Goal: Task Accomplishment & Management: Use online tool/utility

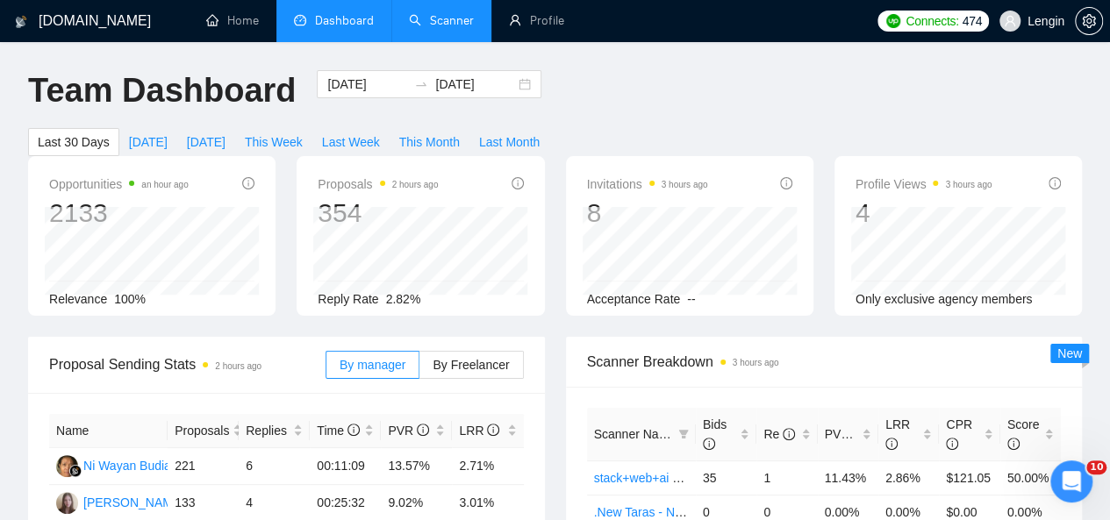
click at [440, 13] on link "Scanner" at bounding box center [441, 20] width 65 height 15
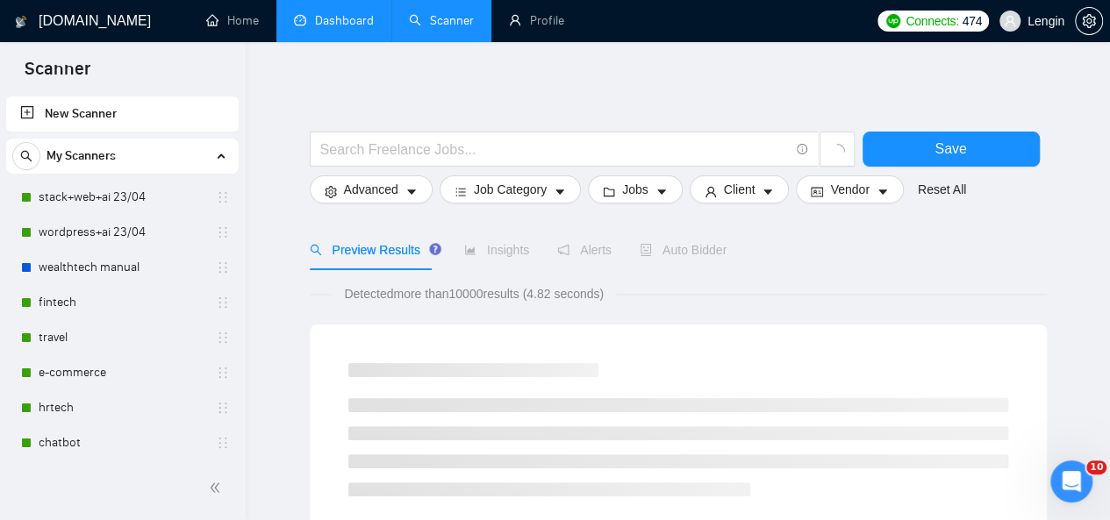
click at [347, 17] on link "Dashboard" at bounding box center [334, 20] width 80 height 15
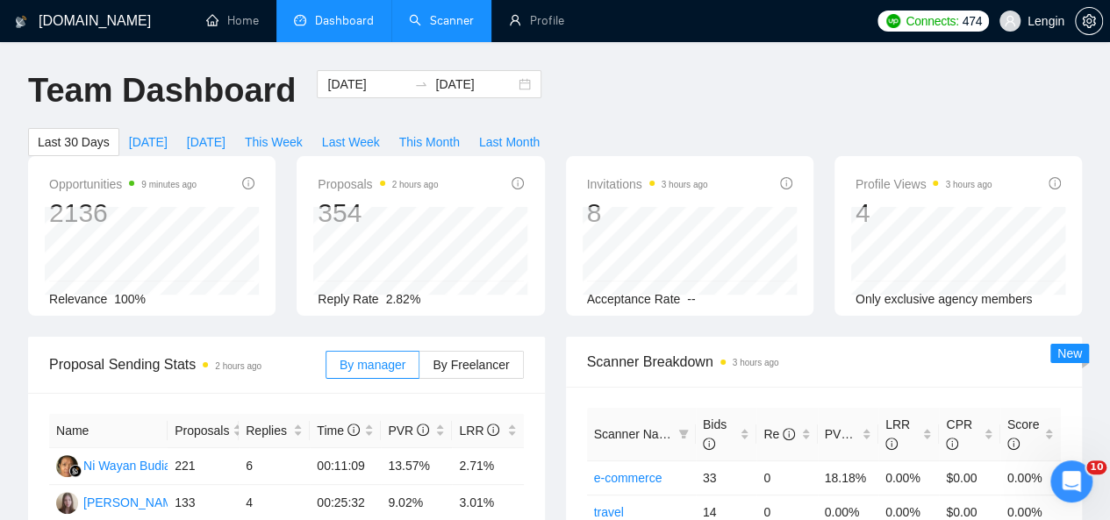
click at [449, 28] on link "Scanner" at bounding box center [441, 20] width 65 height 15
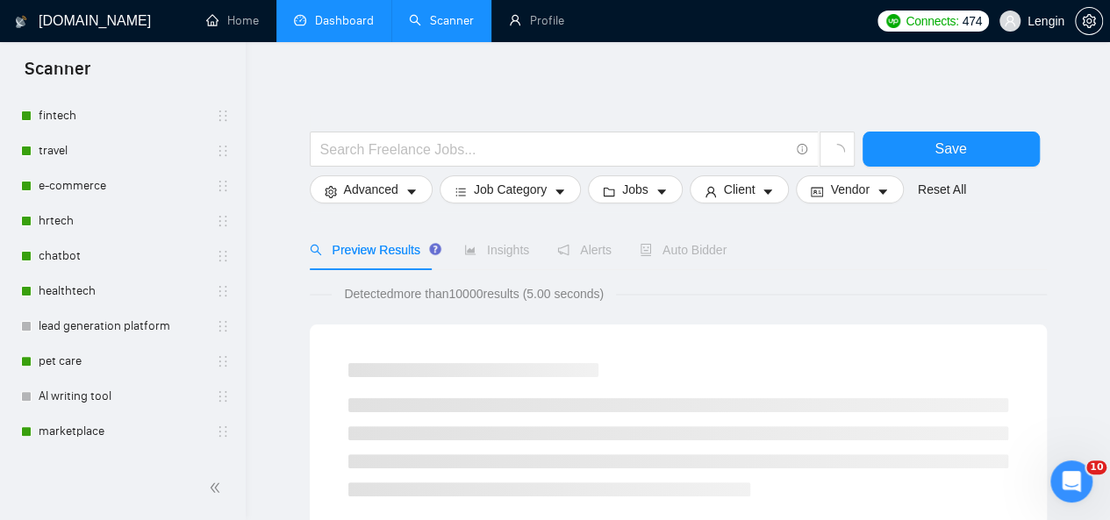
scroll to position [186, 0]
click at [132, 279] on link "healthtech" at bounding box center [122, 292] width 167 height 35
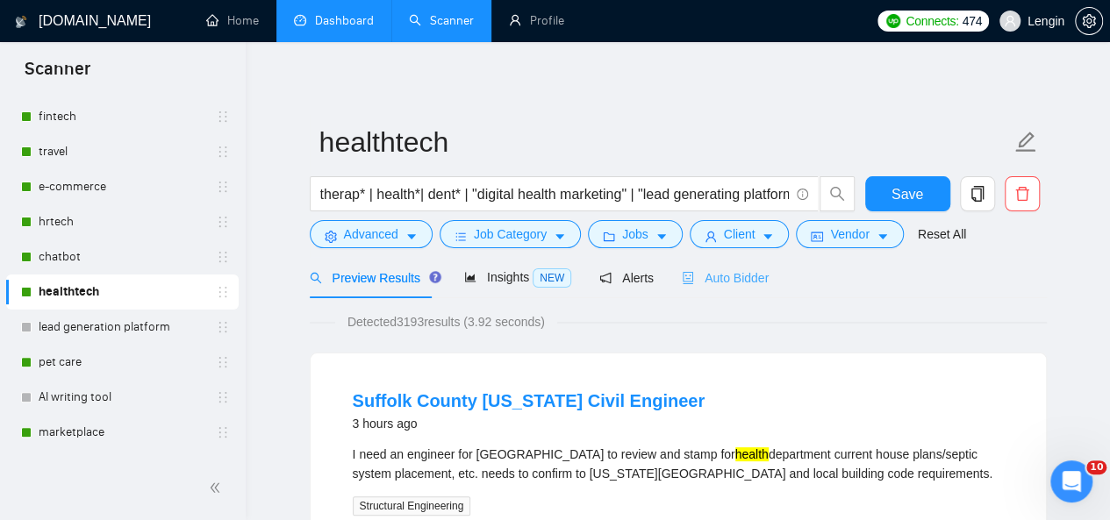
click at [728, 289] on div "Auto Bidder" at bounding box center [725, 277] width 87 height 41
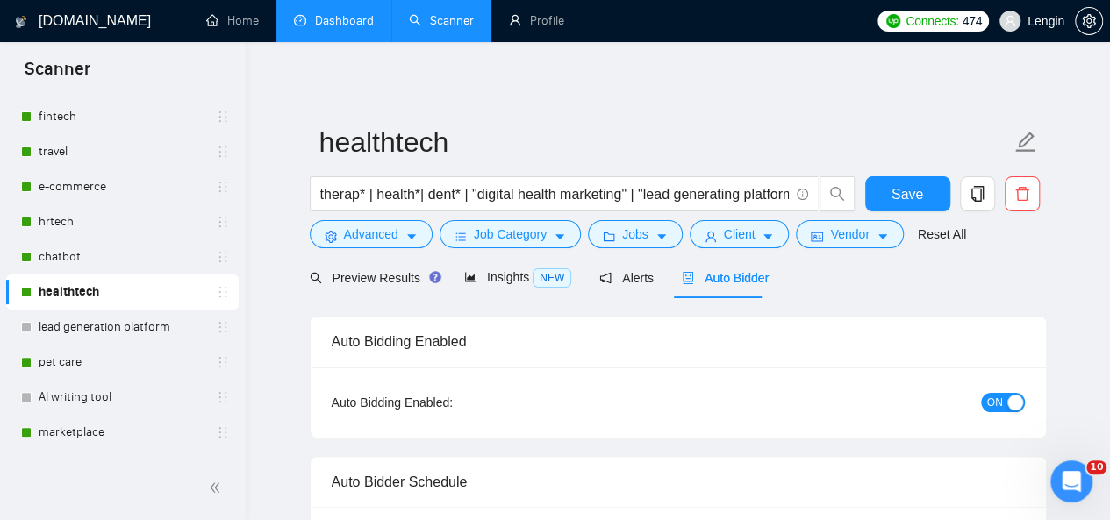
radio input "false"
radio input "true"
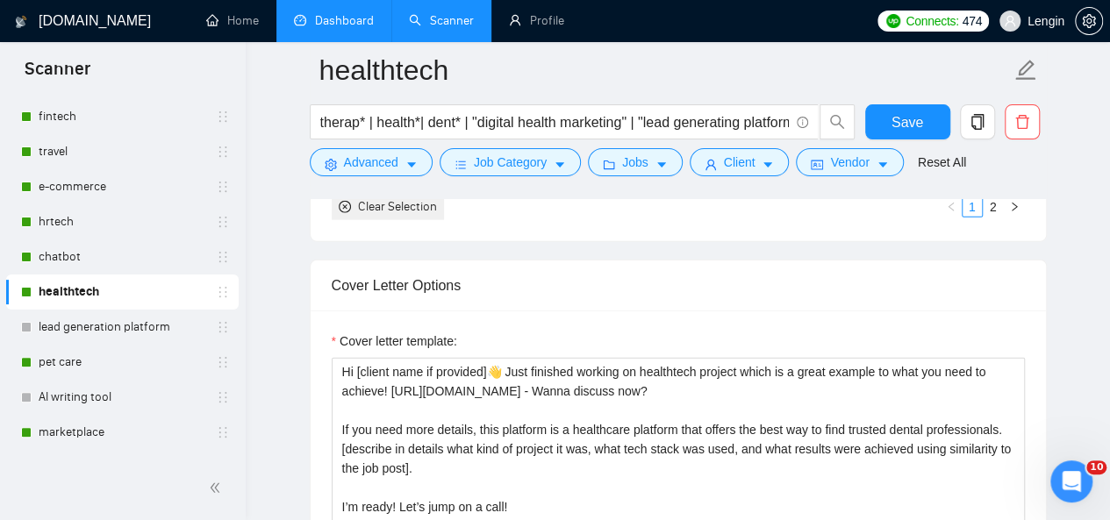
scroll to position [2248, 0]
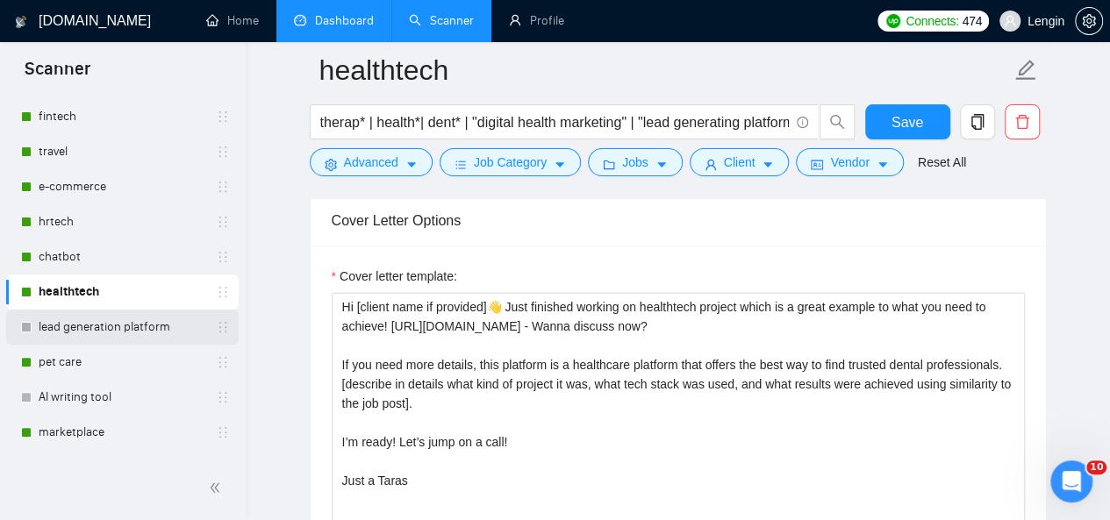
click at [109, 332] on link "lead generation platform" at bounding box center [122, 327] width 167 height 35
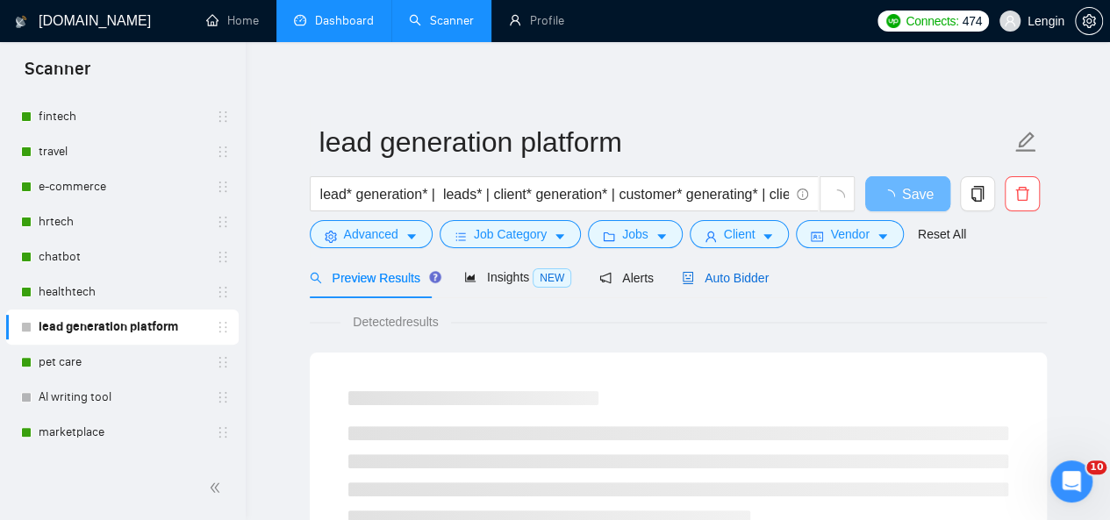
click at [725, 279] on span "Auto Bidder" at bounding box center [725, 278] width 87 height 14
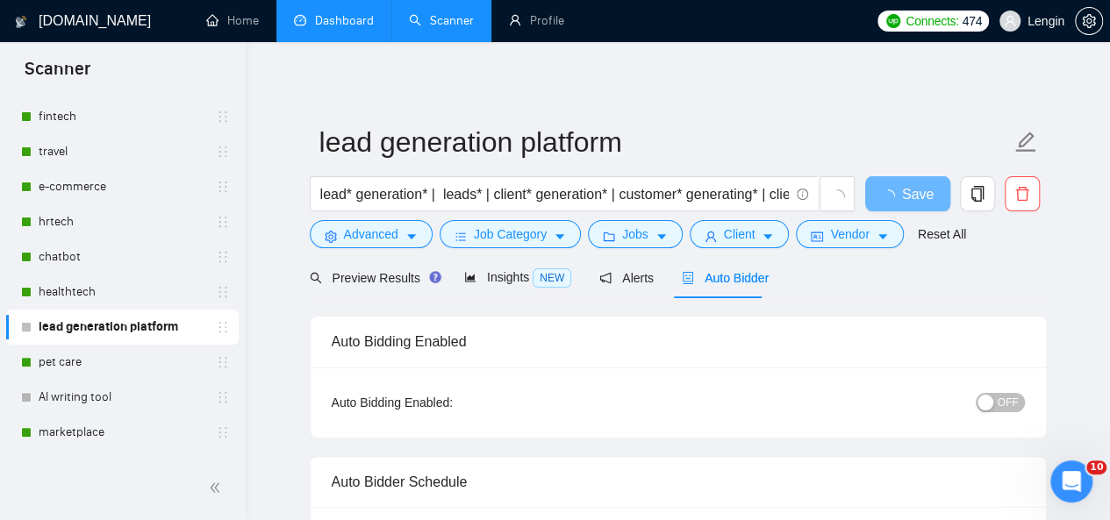
radio input "false"
radio input "true"
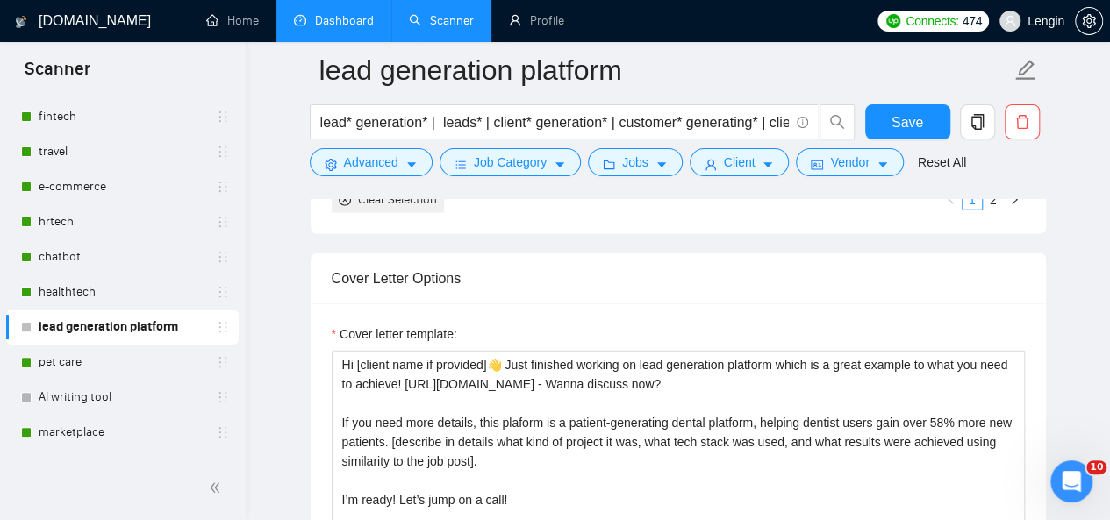
scroll to position [2161, 0]
click at [88, 250] on link "chatbot" at bounding box center [122, 256] width 167 height 35
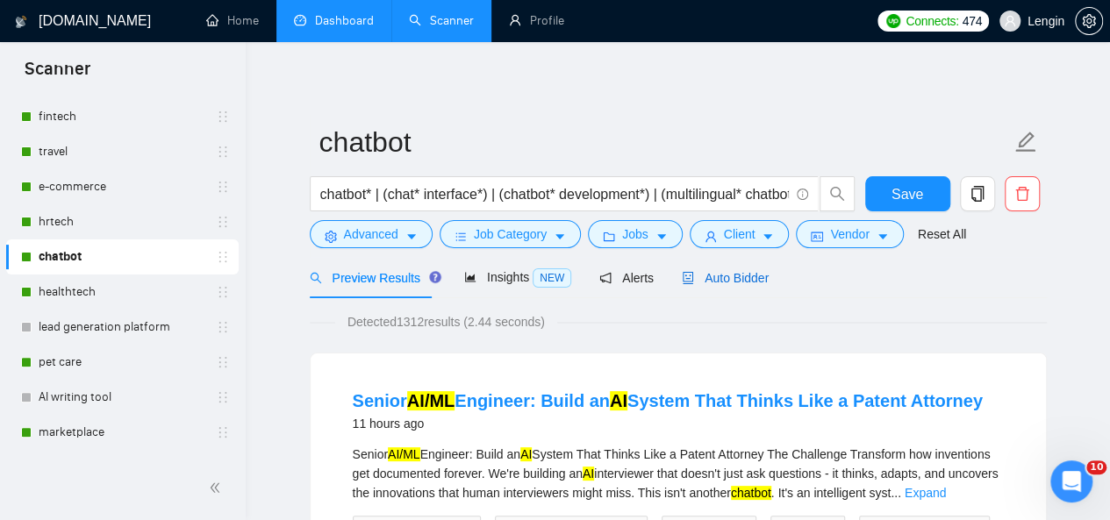
click at [755, 278] on span "Auto Bidder" at bounding box center [725, 278] width 87 height 14
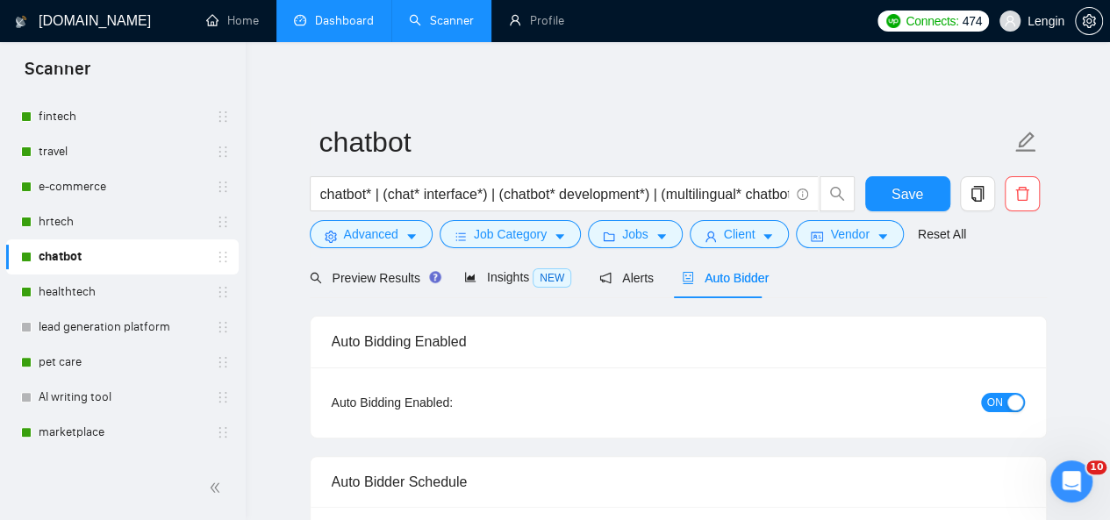
radio input "false"
radio input "true"
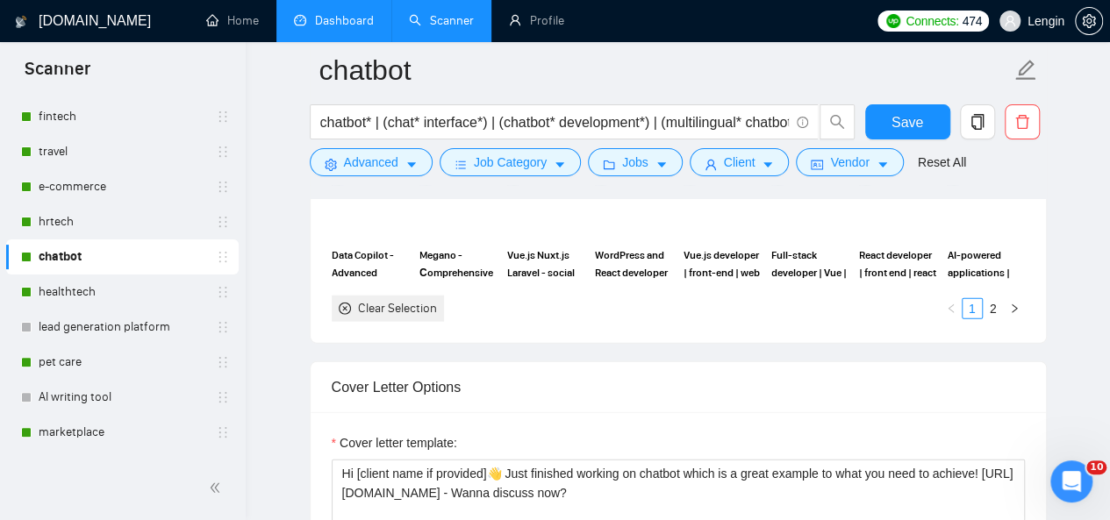
scroll to position [2188, 0]
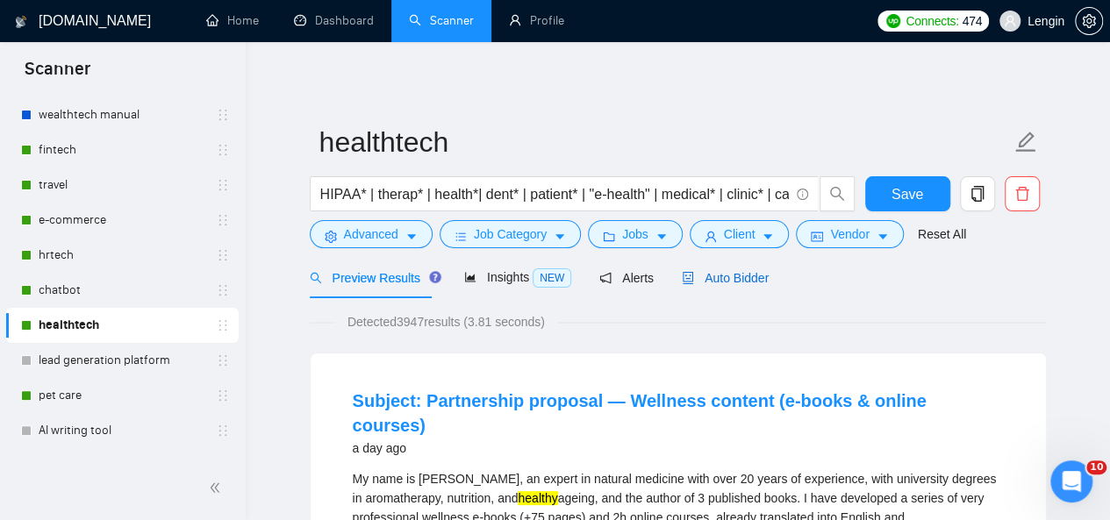
click at [715, 276] on span "Auto Bidder" at bounding box center [725, 278] width 87 height 14
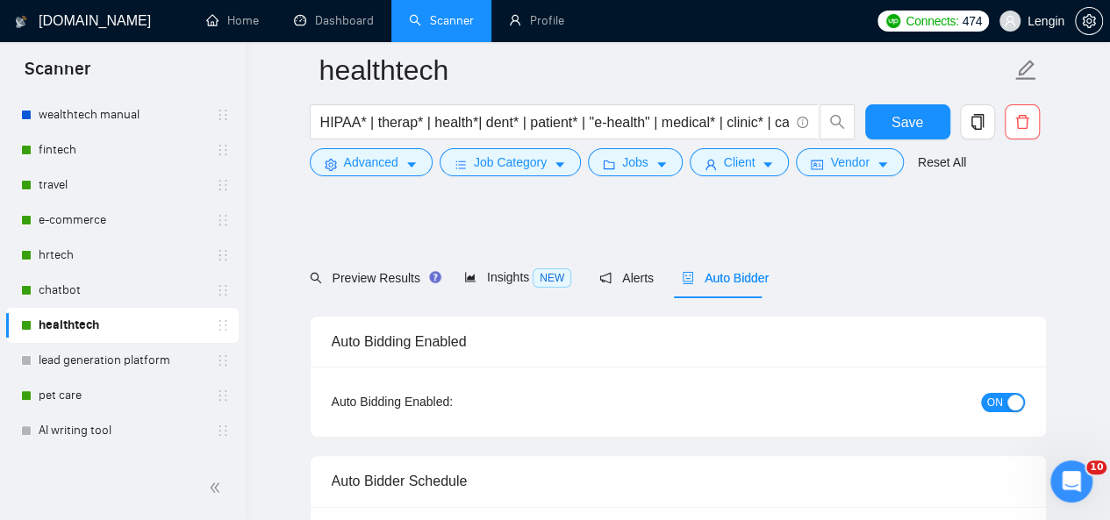
radio input "false"
radio input "true"
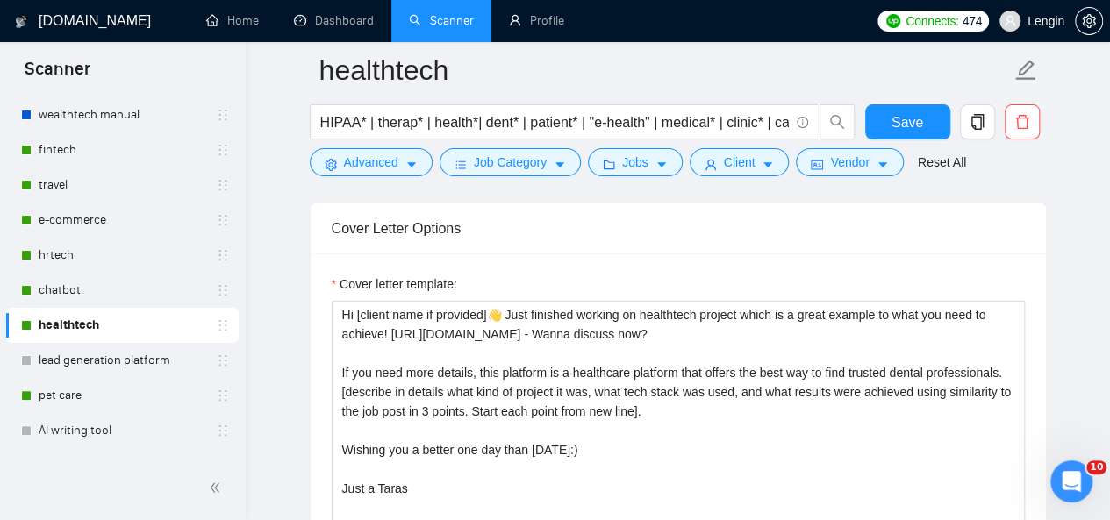
scroll to position [2241, 0]
click at [81, 280] on link "chatbot" at bounding box center [122, 290] width 167 height 35
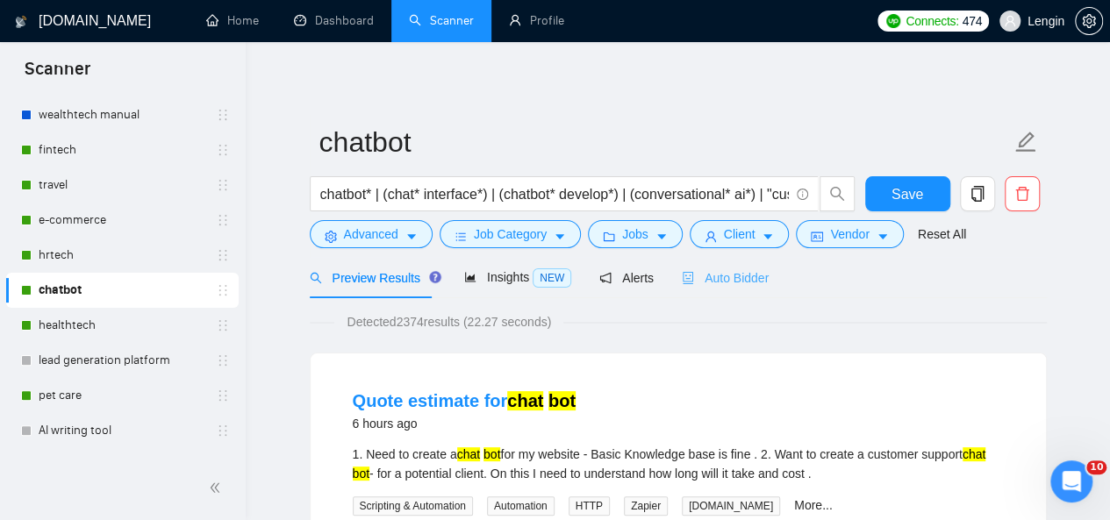
click at [722, 287] on div "Auto Bidder" at bounding box center [725, 277] width 87 height 41
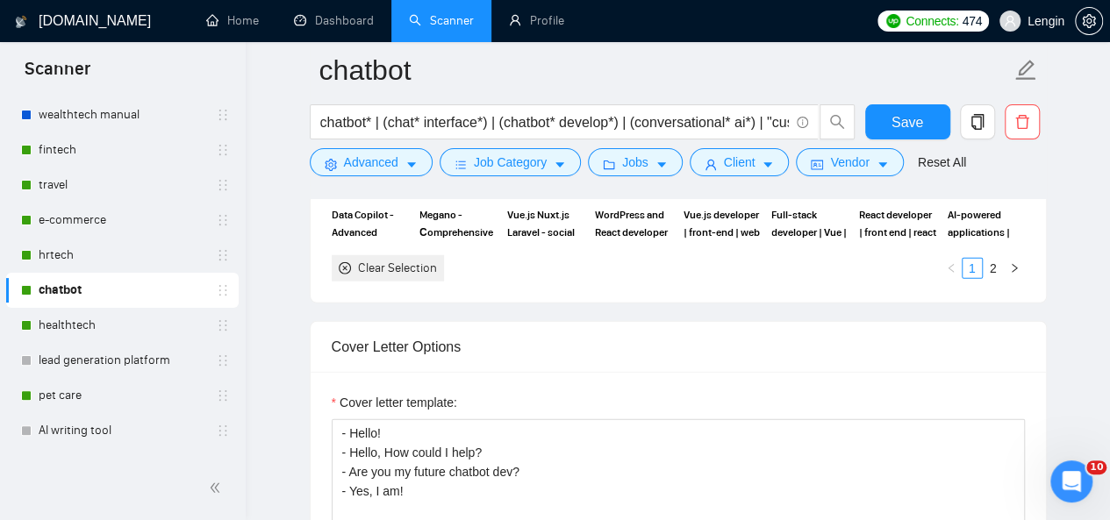
scroll to position [2232, 0]
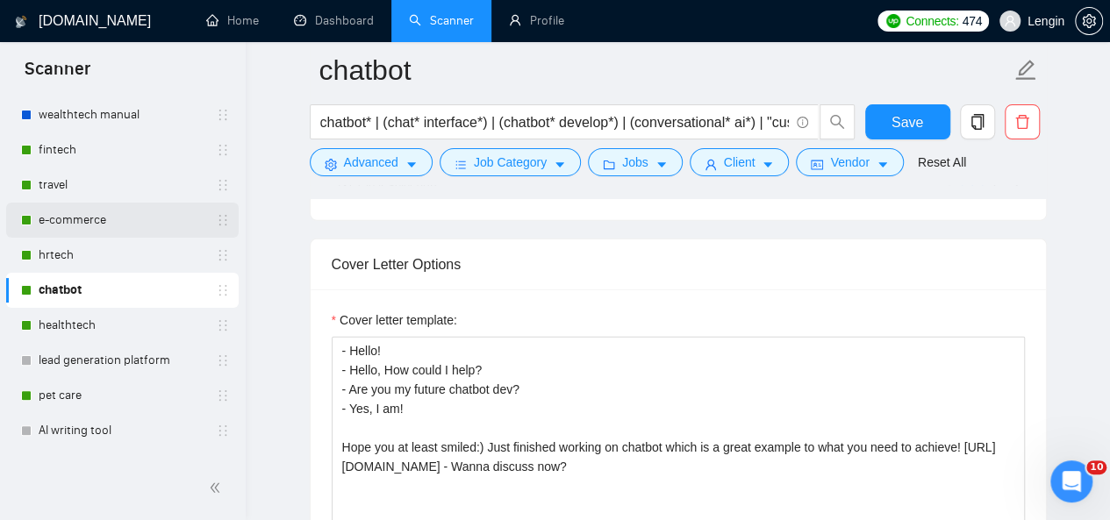
click at [109, 209] on link "e-commerce" at bounding box center [122, 220] width 167 height 35
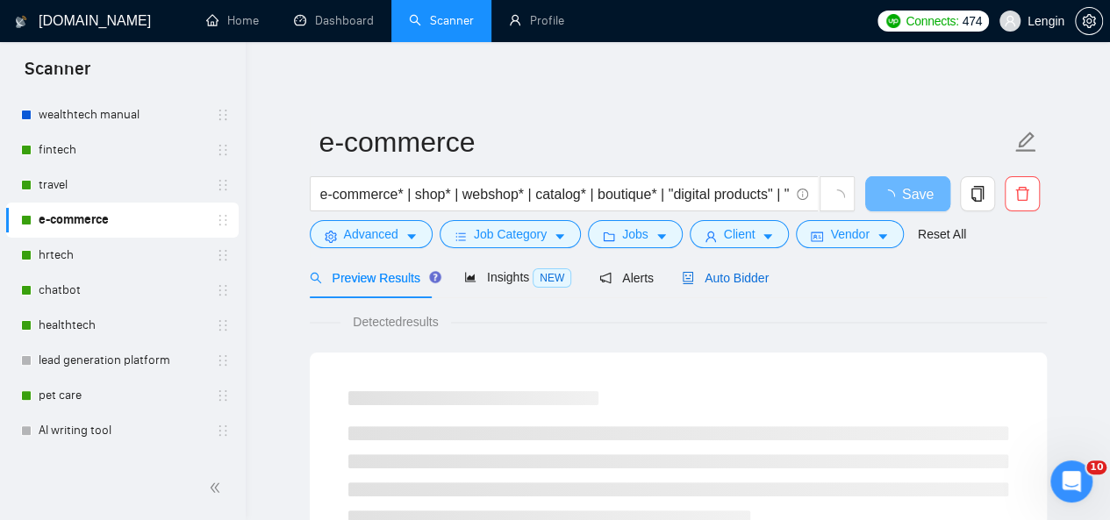
click at [706, 273] on span "Auto Bidder" at bounding box center [725, 278] width 87 height 14
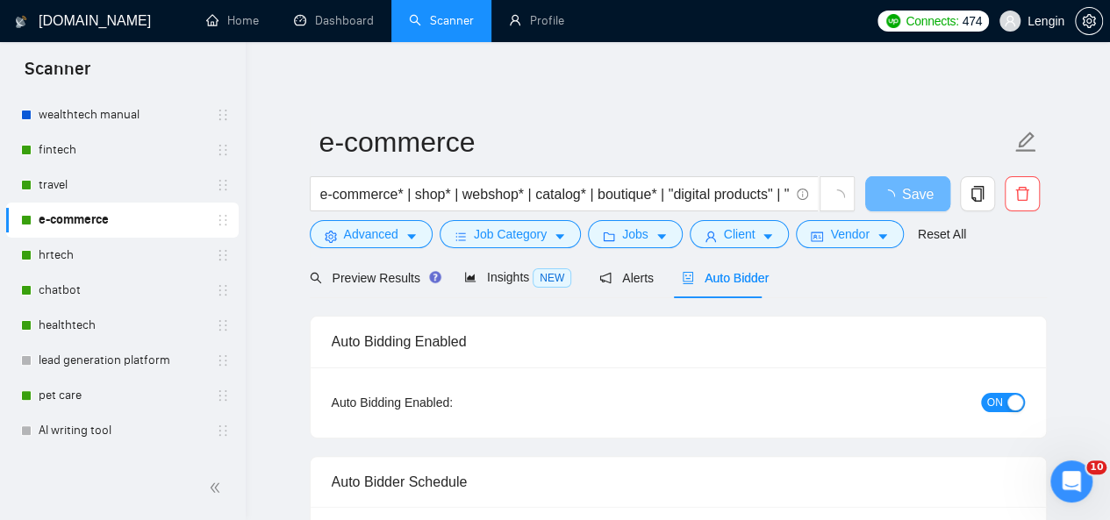
radio input "false"
radio input "true"
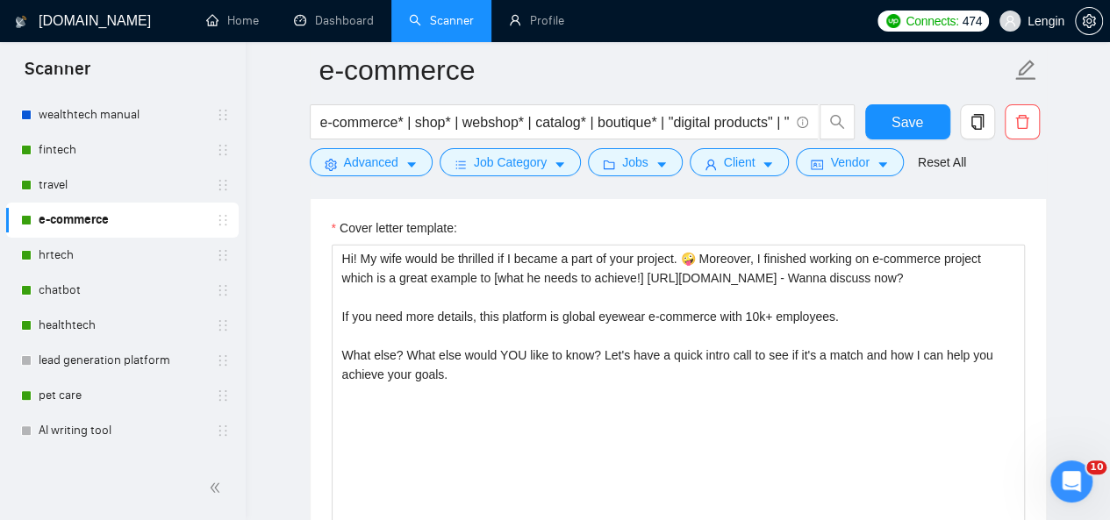
scroll to position [2294, 0]
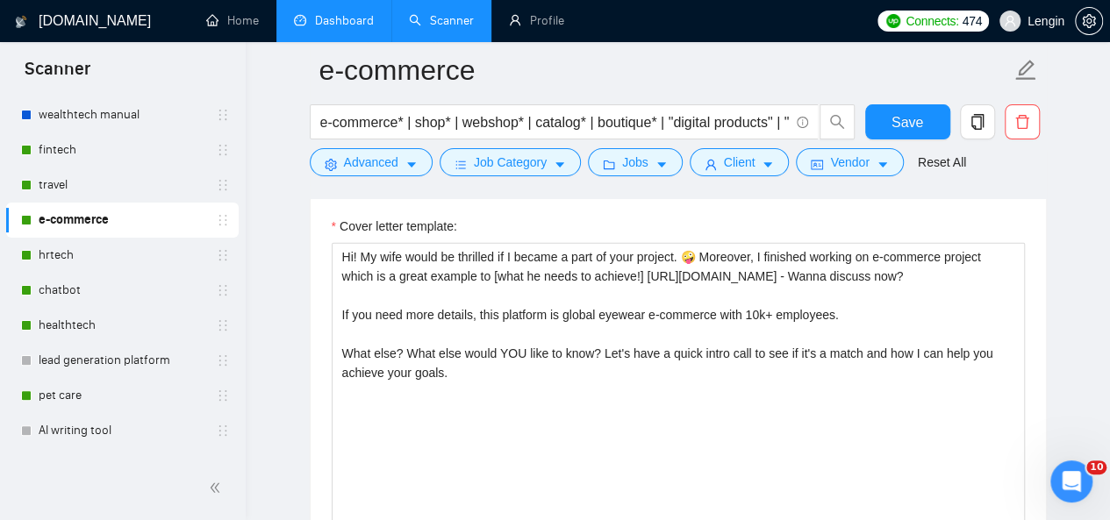
click at [340, 20] on link "Dashboard" at bounding box center [334, 20] width 80 height 15
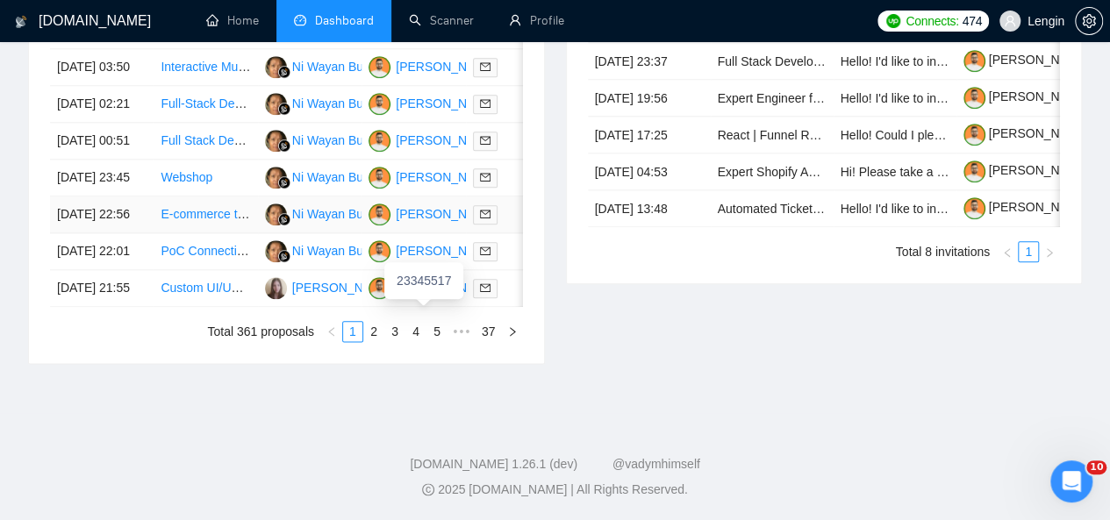
scroll to position [961, 0]
click at [377, 341] on link "2" at bounding box center [373, 331] width 19 height 19
click at [401, 341] on link "3" at bounding box center [394, 331] width 19 height 19
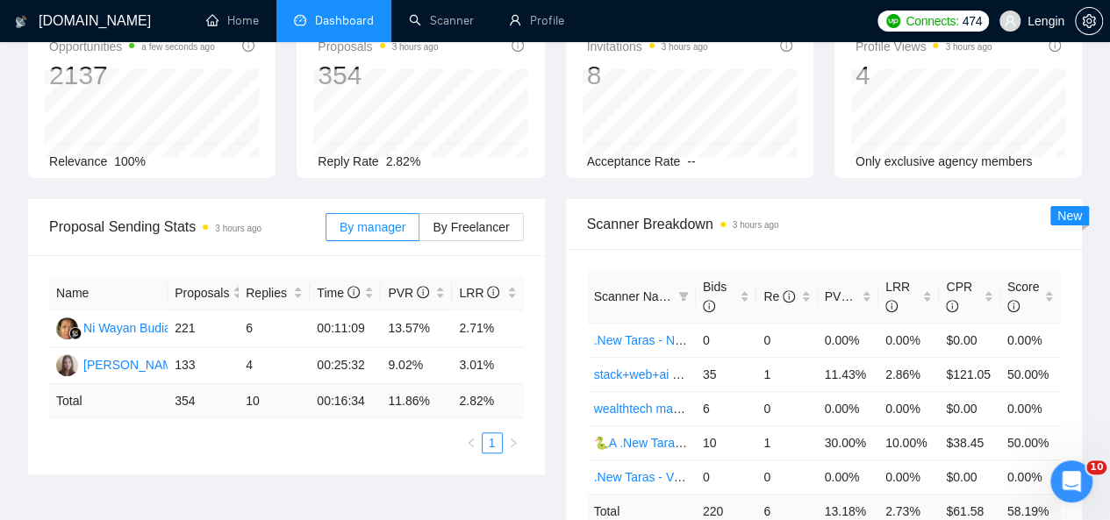
scroll to position [0, 0]
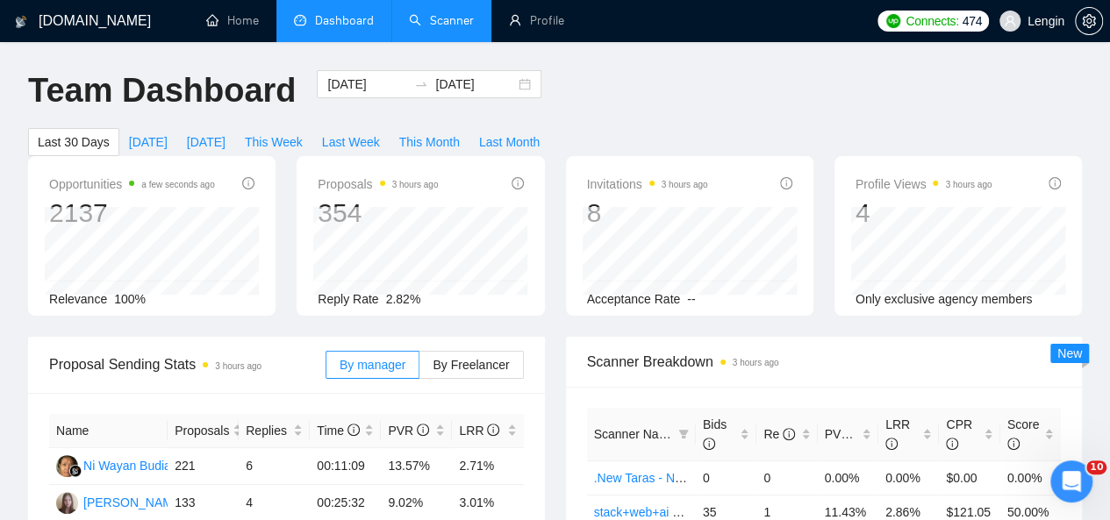
click at [446, 20] on link "Scanner" at bounding box center [441, 20] width 65 height 15
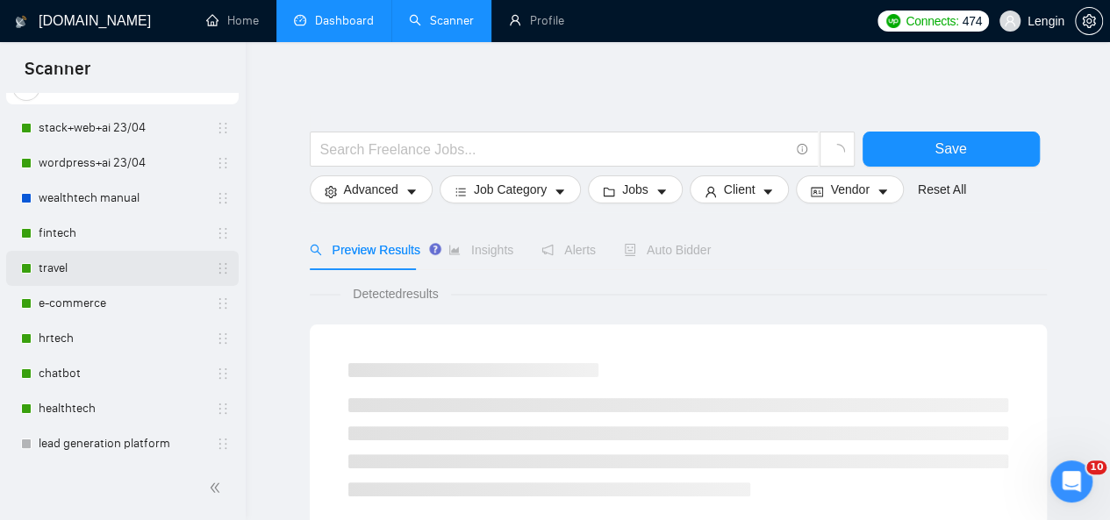
scroll to position [120, 0]
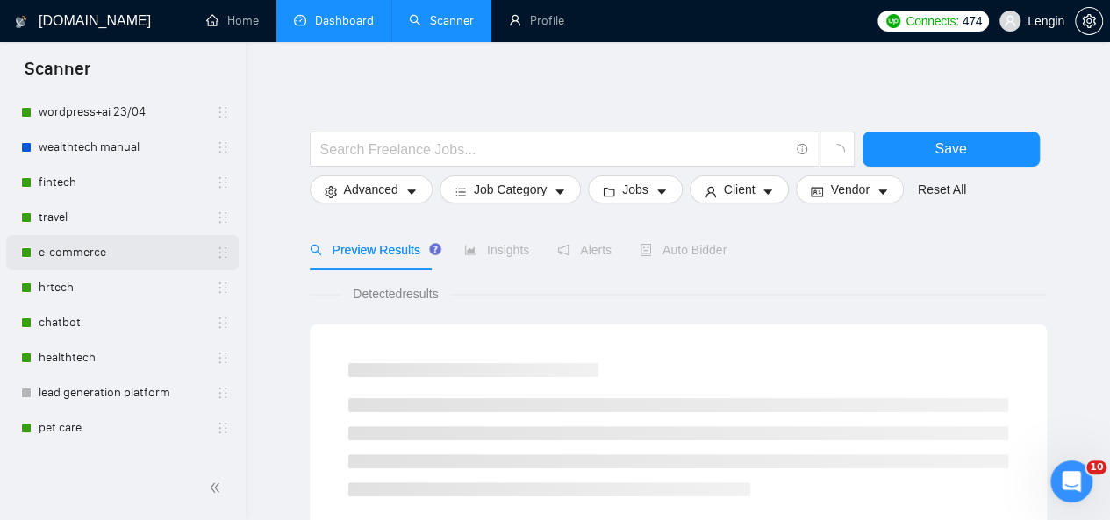
click at [99, 257] on link "e-commerce" at bounding box center [122, 252] width 167 height 35
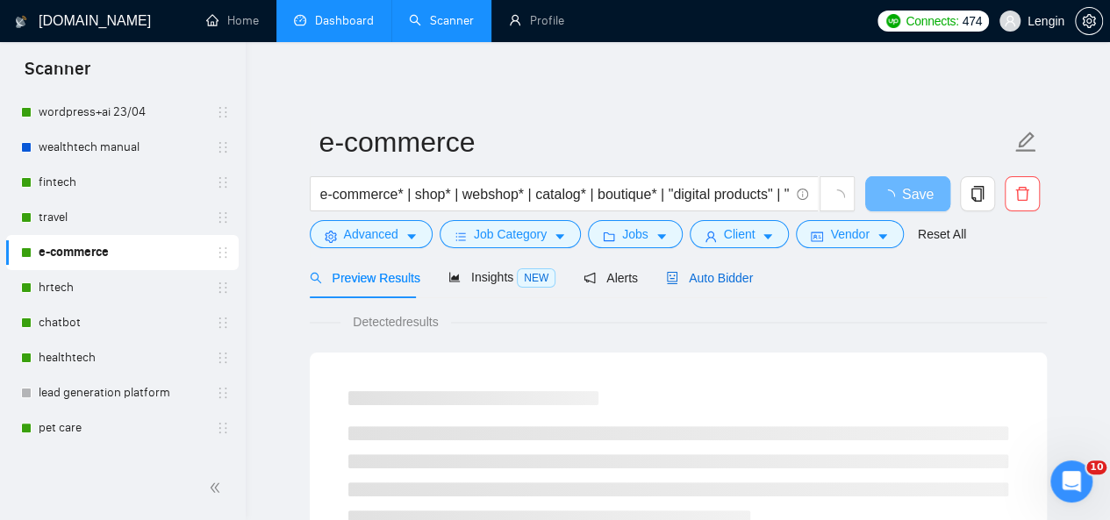
click at [717, 268] on div "Auto Bidder" at bounding box center [709, 277] width 87 height 19
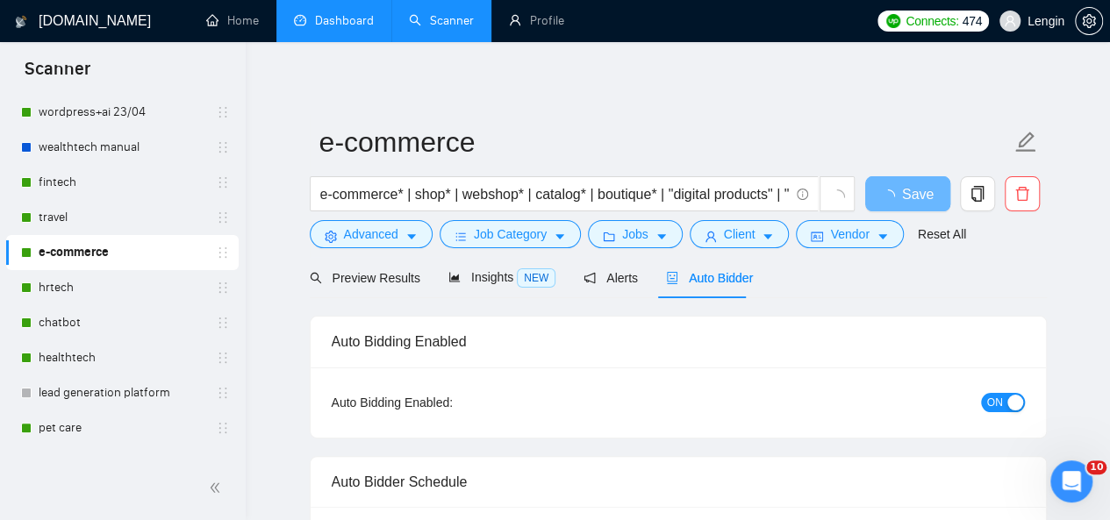
radio input "false"
radio input "true"
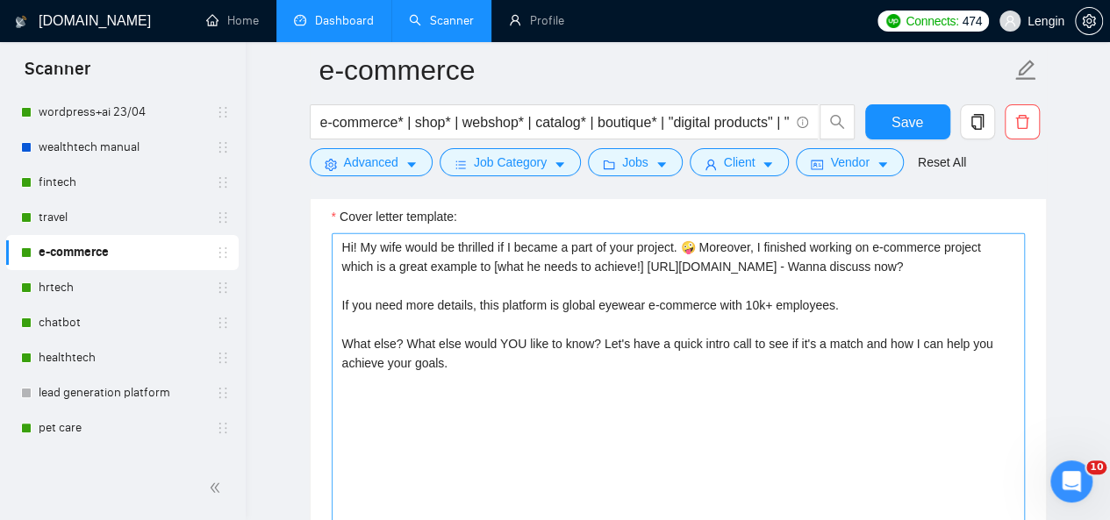
scroll to position [2298, 0]
